Goal: Information Seeking & Learning: Learn about a topic

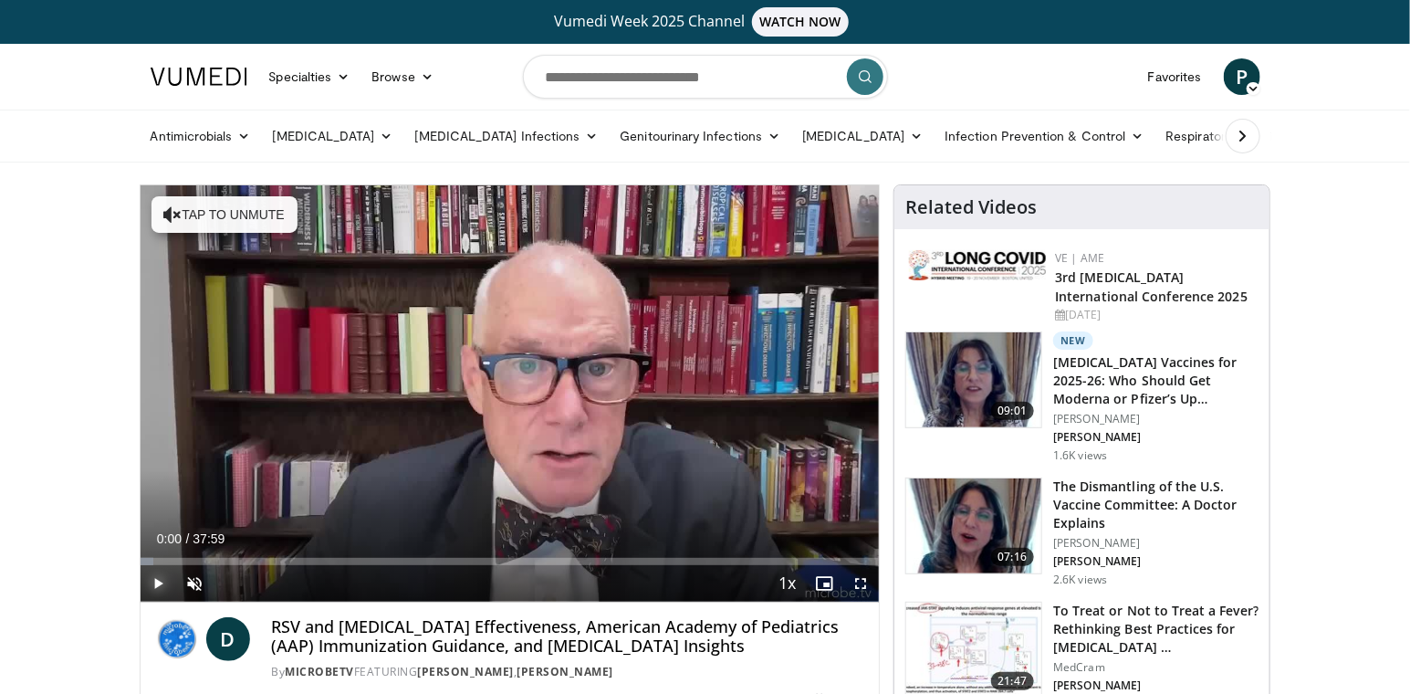
click at [155, 581] on span "Video Player" at bounding box center [159, 583] width 37 height 37
click at [203, 584] on span "Video Player" at bounding box center [195, 583] width 37 height 37
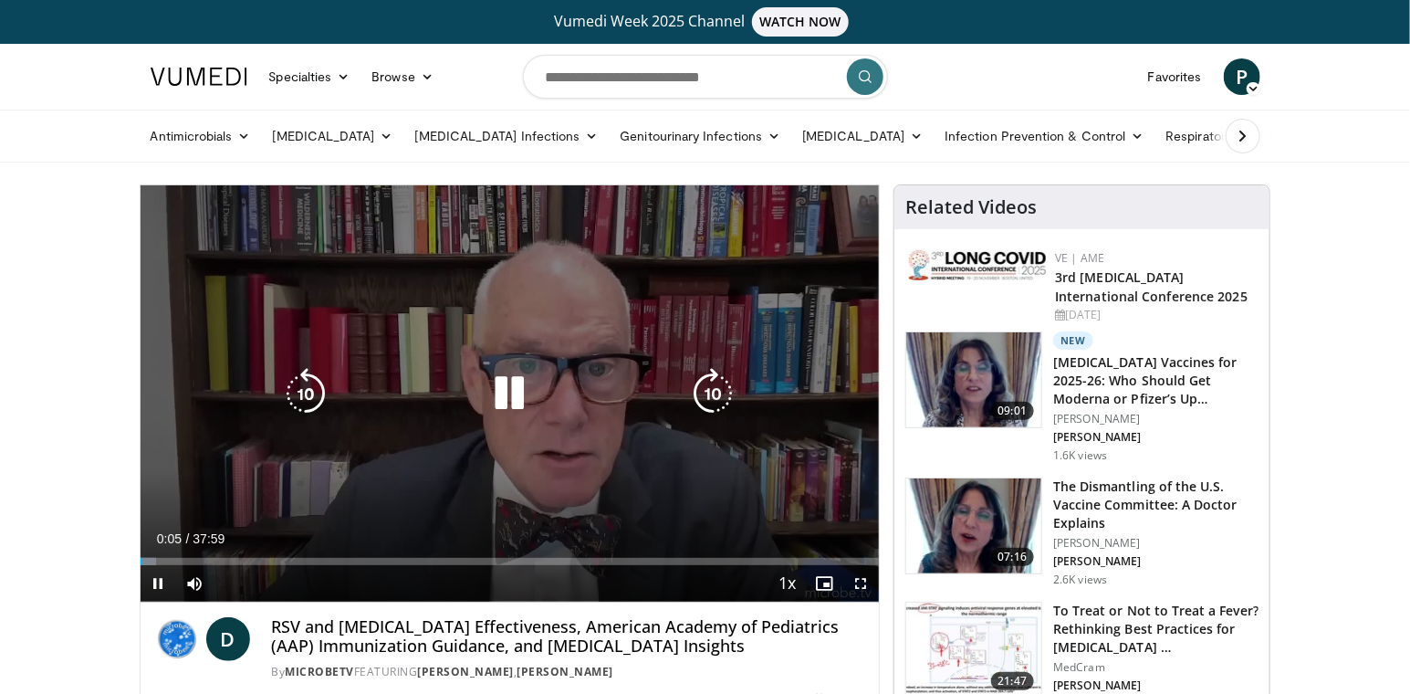
click at [515, 389] on icon "Video Player" at bounding box center [509, 393] width 51 height 51
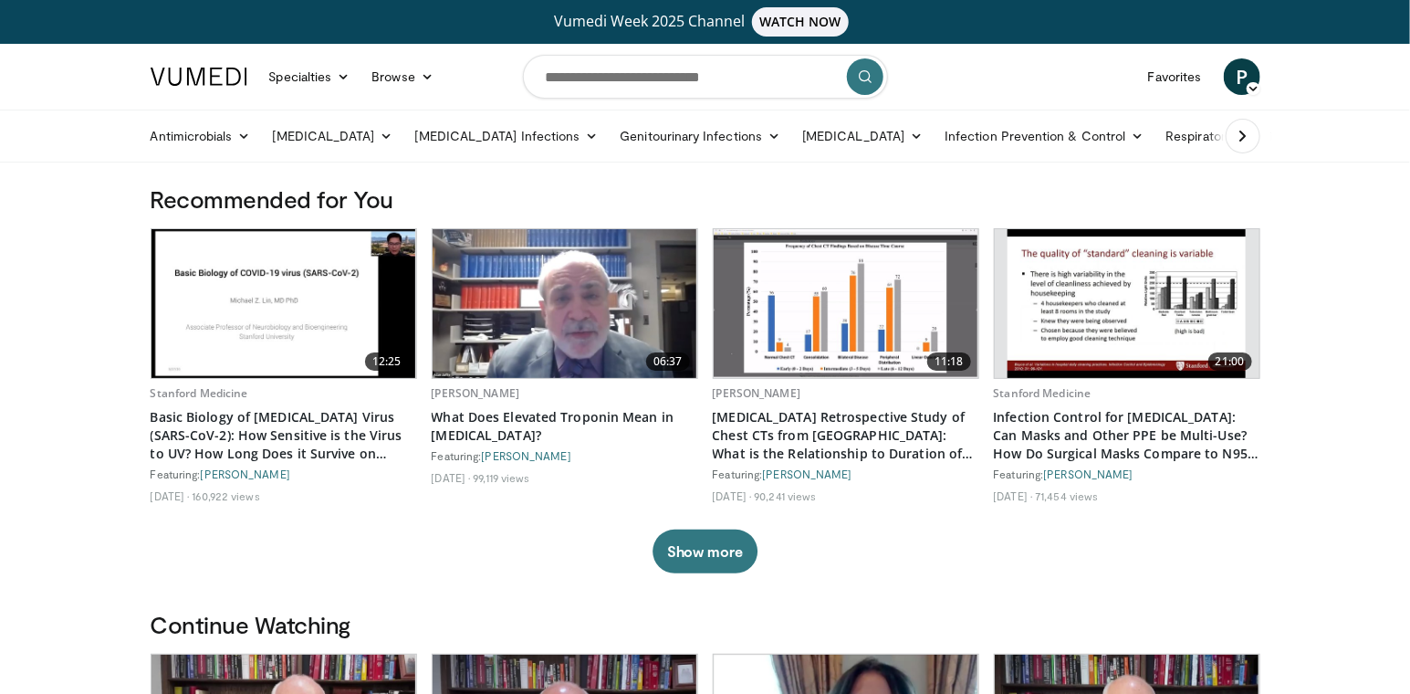
click at [297, 308] on img at bounding box center [284, 303] width 265 height 149
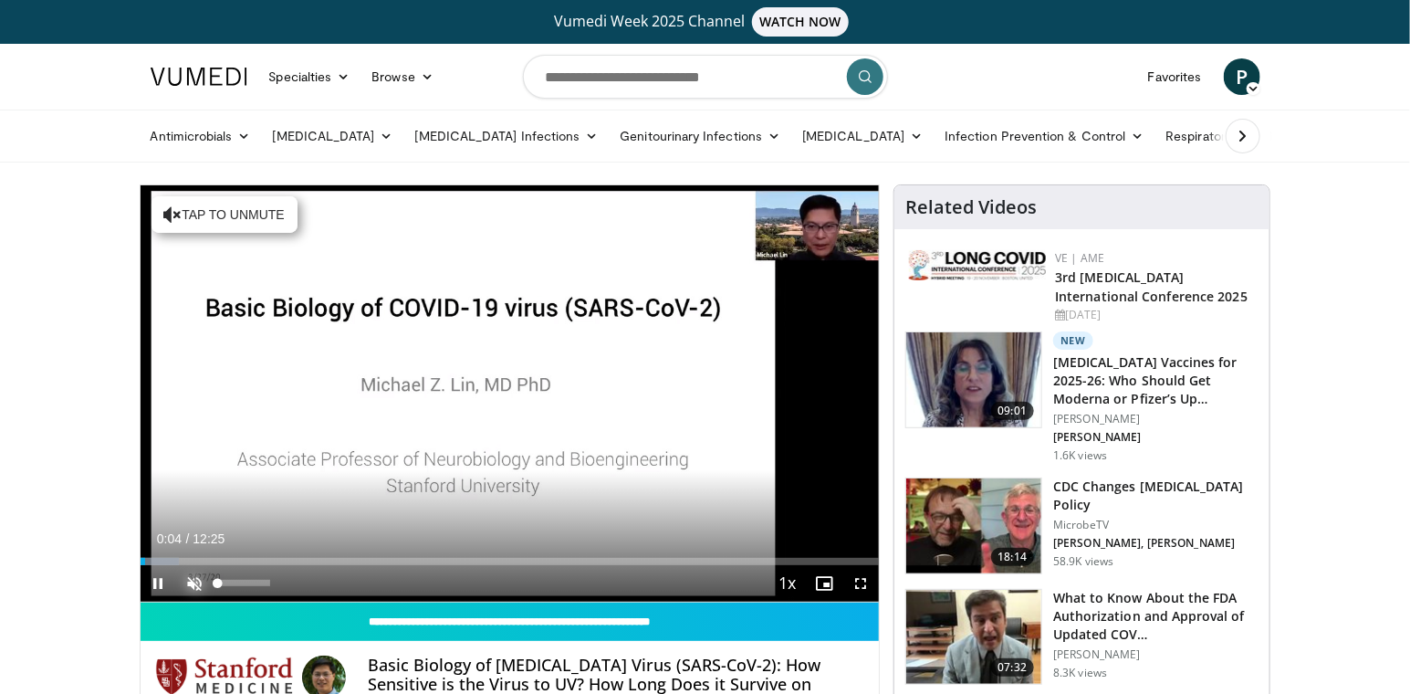
click at [193, 574] on span "Video Player" at bounding box center [195, 583] width 37 height 37
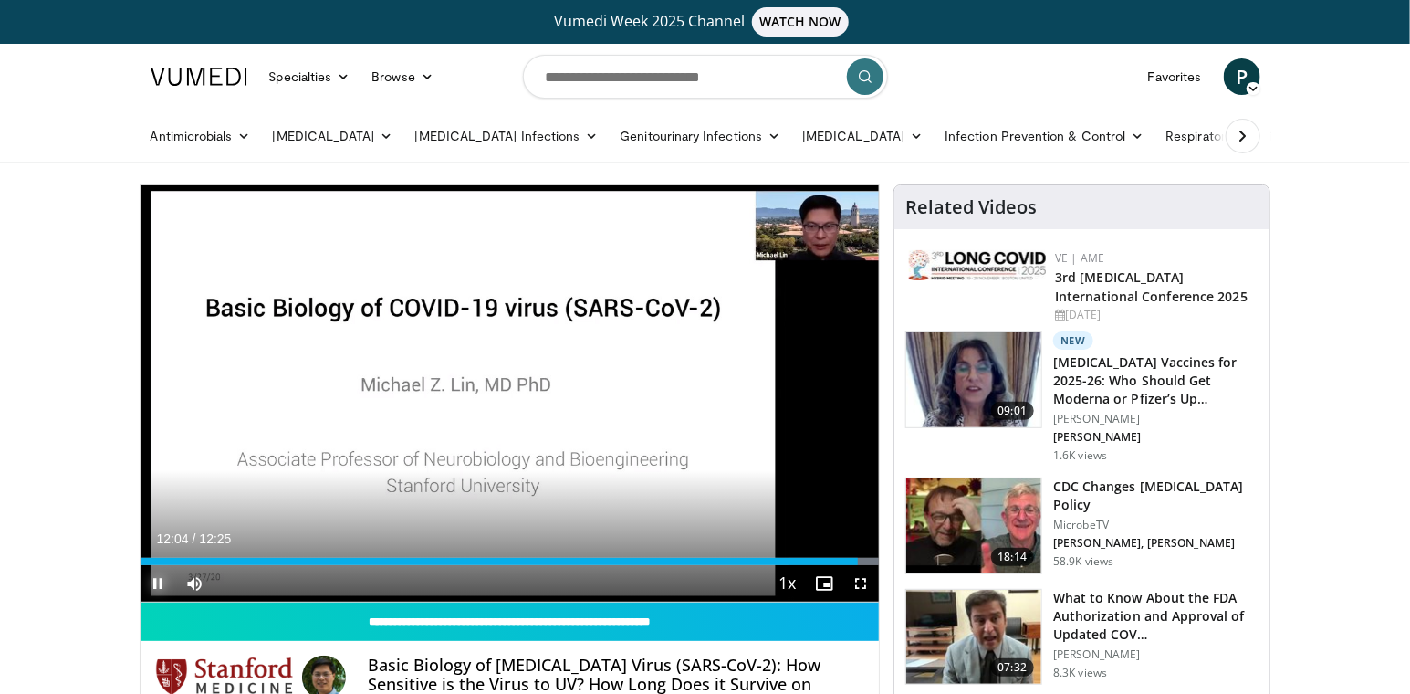
click at [160, 580] on span "Video Player" at bounding box center [159, 583] width 37 height 37
click at [988, 374] on img at bounding box center [973, 379] width 135 height 95
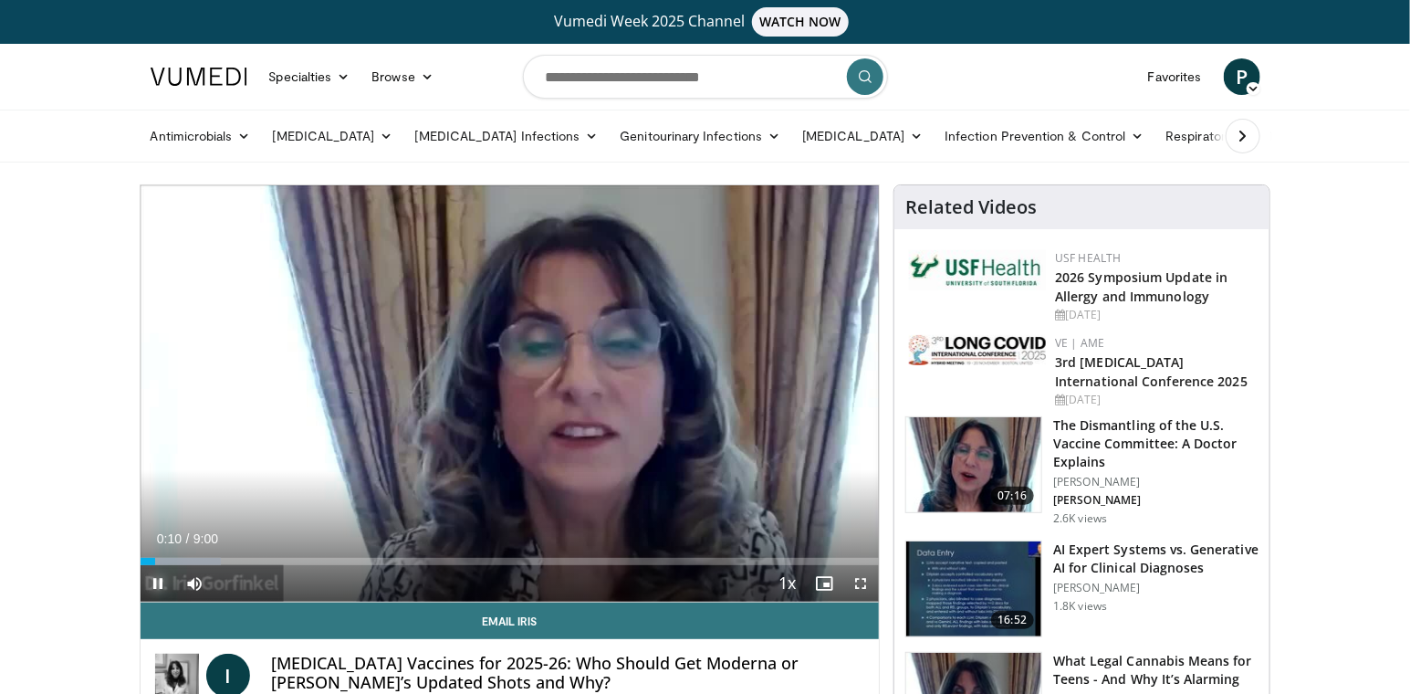
click at [157, 581] on span "Video Player" at bounding box center [159, 583] width 37 height 37
click at [151, 583] on span "Video Player" at bounding box center [159, 583] width 37 height 37
click at [164, 583] on span "Video Player" at bounding box center [159, 583] width 37 height 37
click at [151, 587] on span "Video Player" at bounding box center [159, 583] width 37 height 37
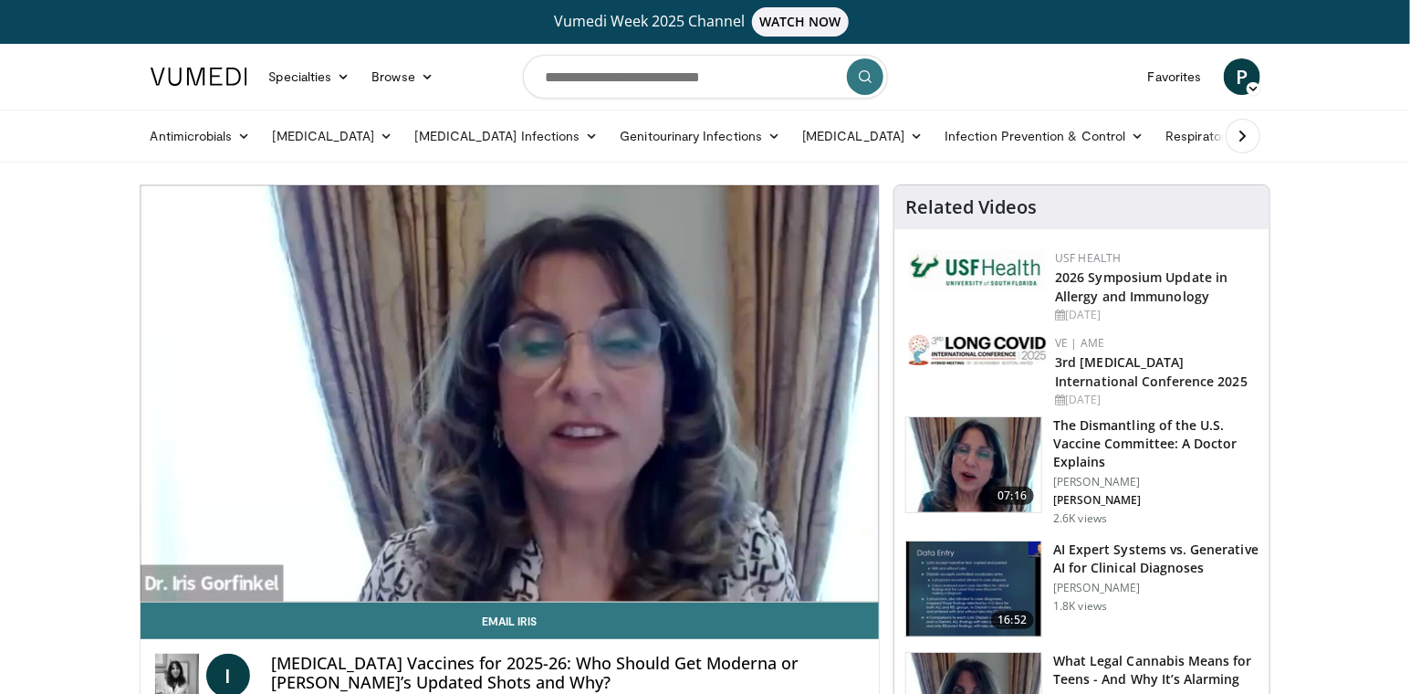
click at [566, 565] on video-js "**********" at bounding box center [510, 393] width 739 height 417
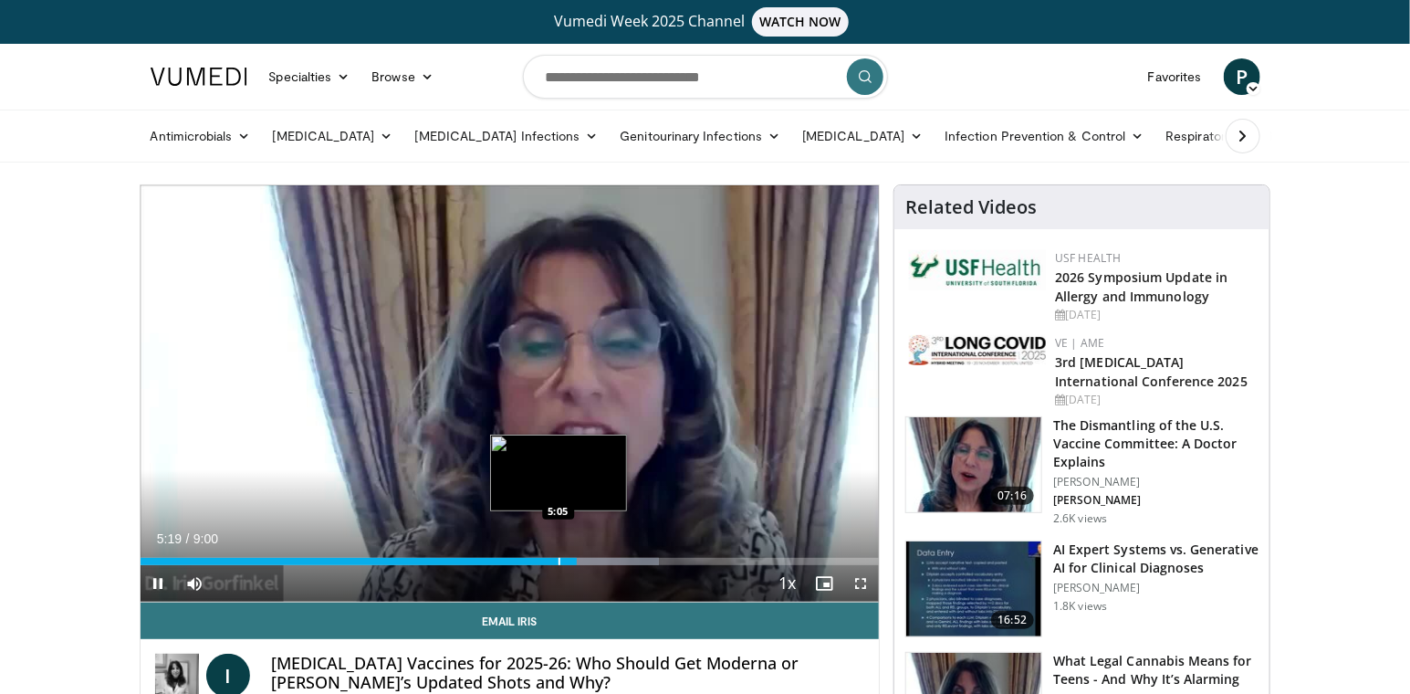
click at [559, 558] on div "Progress Bar" at bounding box center [560, 561] width 2 height 7
click at [538, 559] on div "Progress Bar" at bounding box center [539, 561] width 2 height 7
click at [599, 563] on div "Loaded : 75.82% 5:47 5:36" at bounding box center [510, 561] width 739 height 7
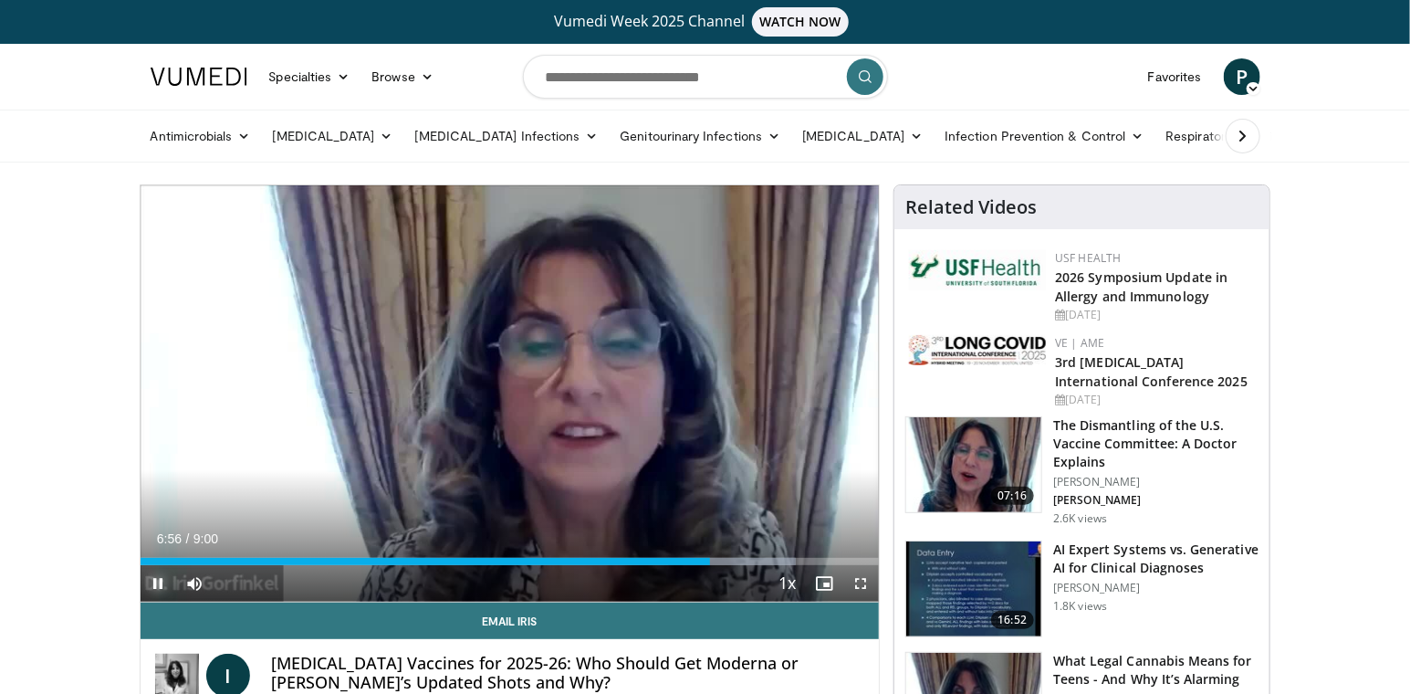
click at [157, 575] on span "Video Player" at bounding box center [159, 583] width 37 height 37
click at [153, 587] on span "Video Player" at bounding box center [159, 583] width 37 height 37
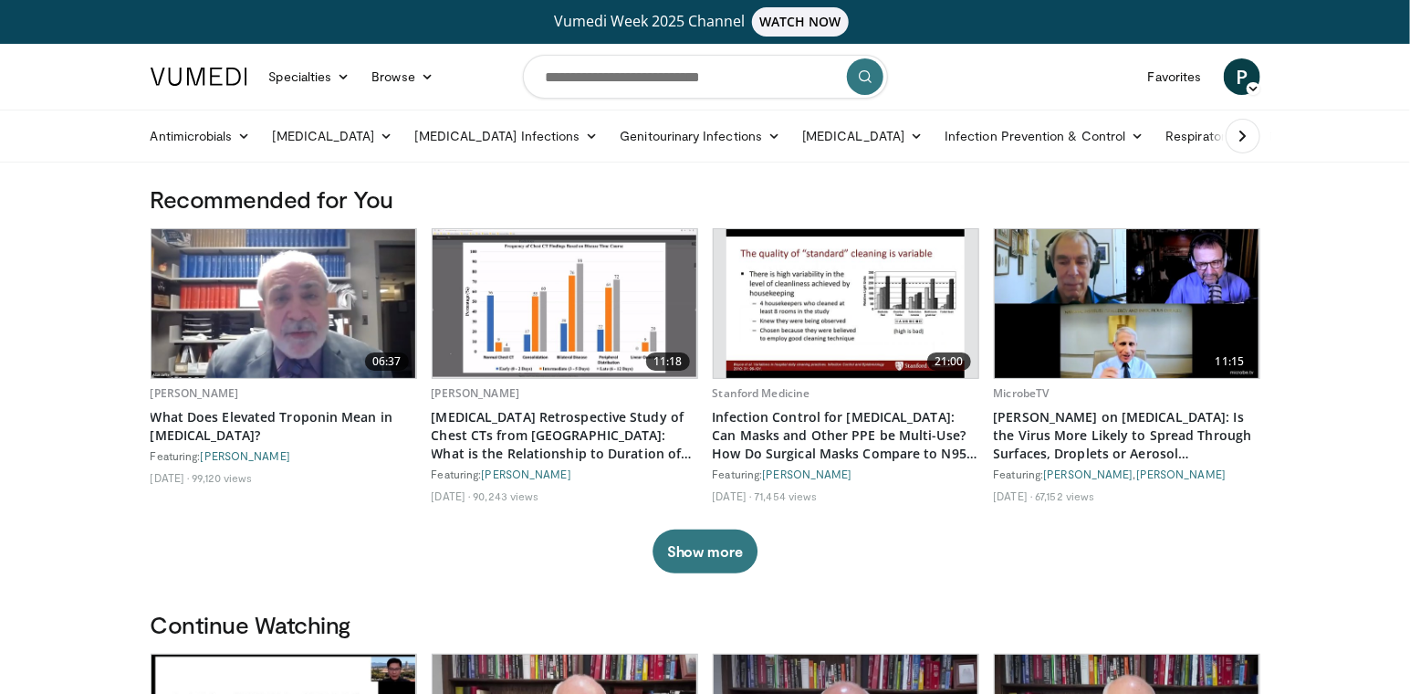
click at [204, 78] on img at bounding box center [199, 77] width 97 height 18
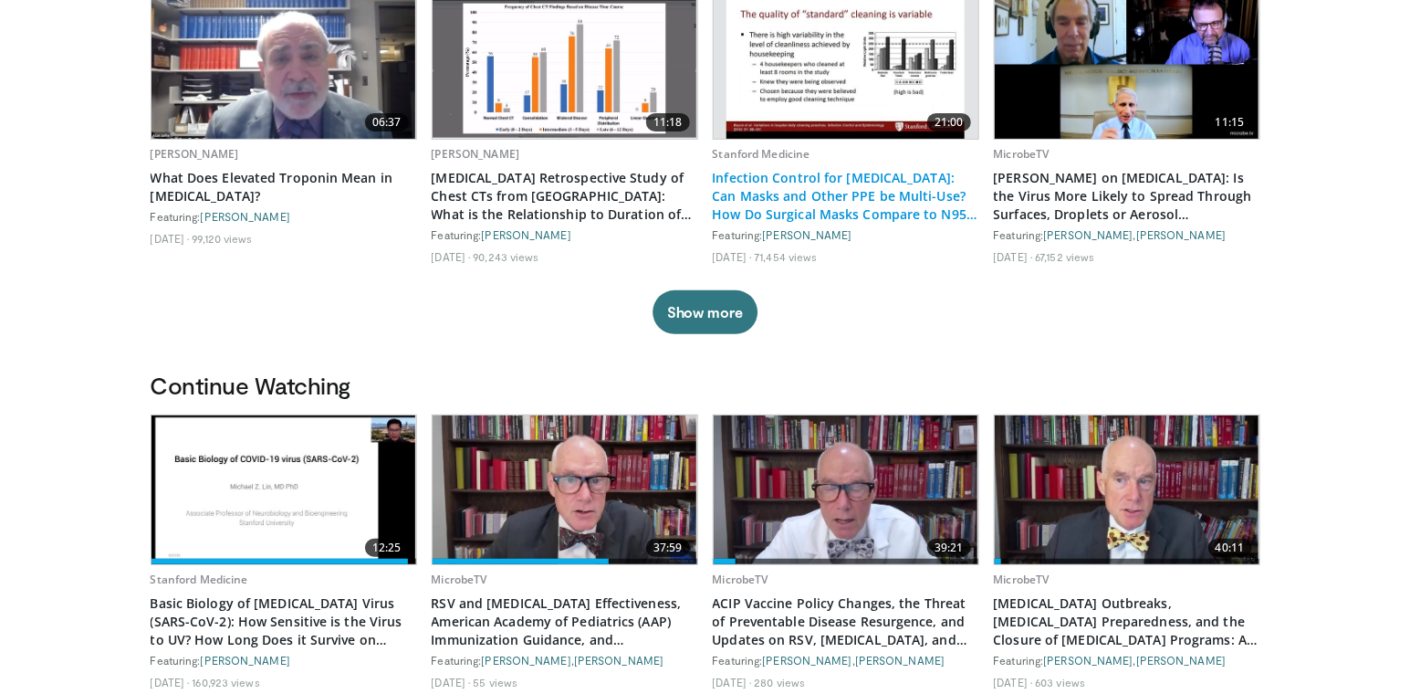
scroll to position [248, 0]
